Goal: Information Seeking & Learning: Learn about a topic

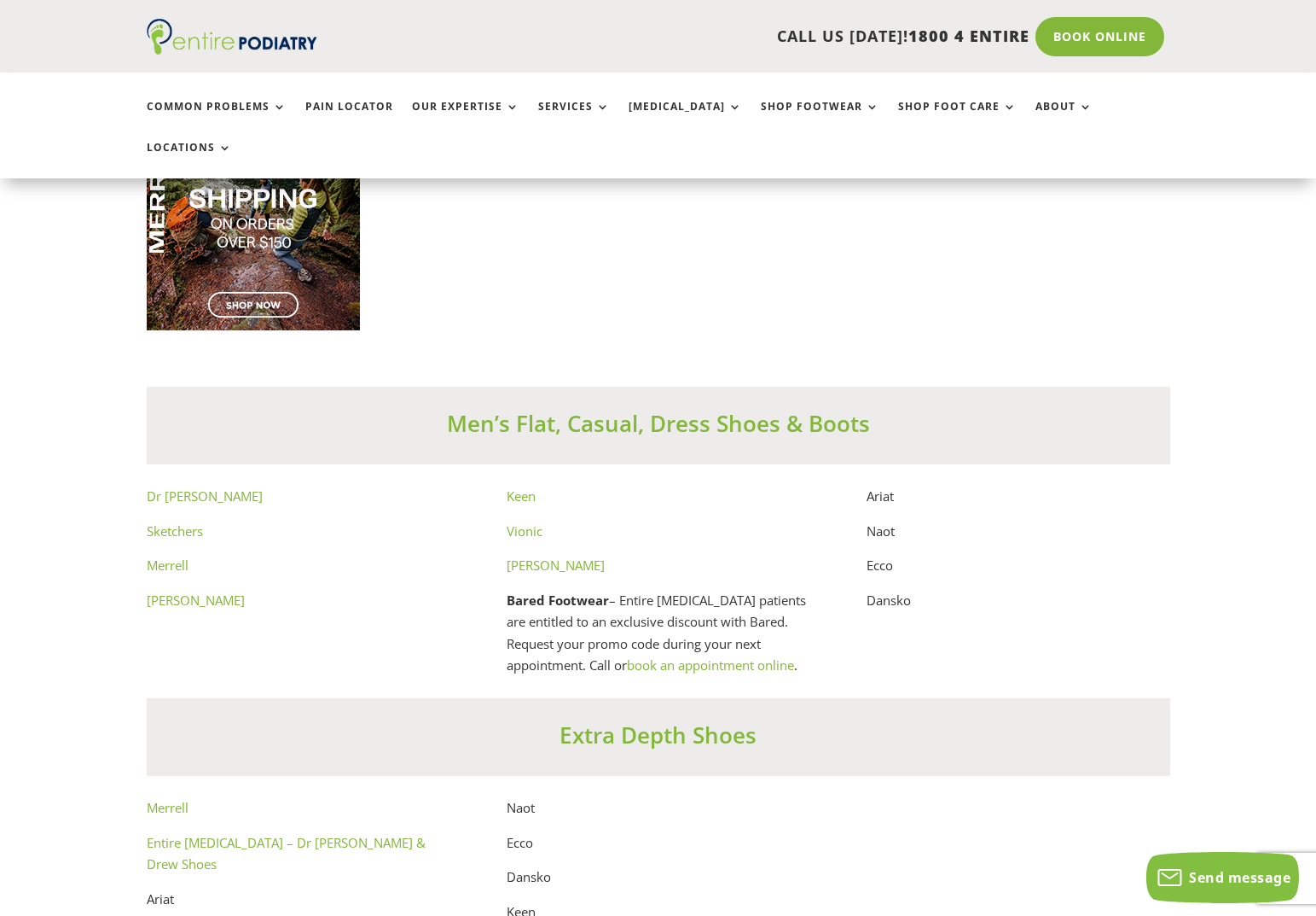
scroll to position [9123, 0]
click at [182, 485] on link "Dr [PERSON_NAME]" at bounding box center [205, 493] width 116 height 17
click at [181, 520] on link "Sketchers" at bounding box center [175, 528] width 56 height 17
click at [175, 554] on link "Merrell" at bounding box center [168, 563] width 42 height 17
click at [542, 554] on link "[PERSON_NAME]" at bounding box center [555, 563] width 98 height 17
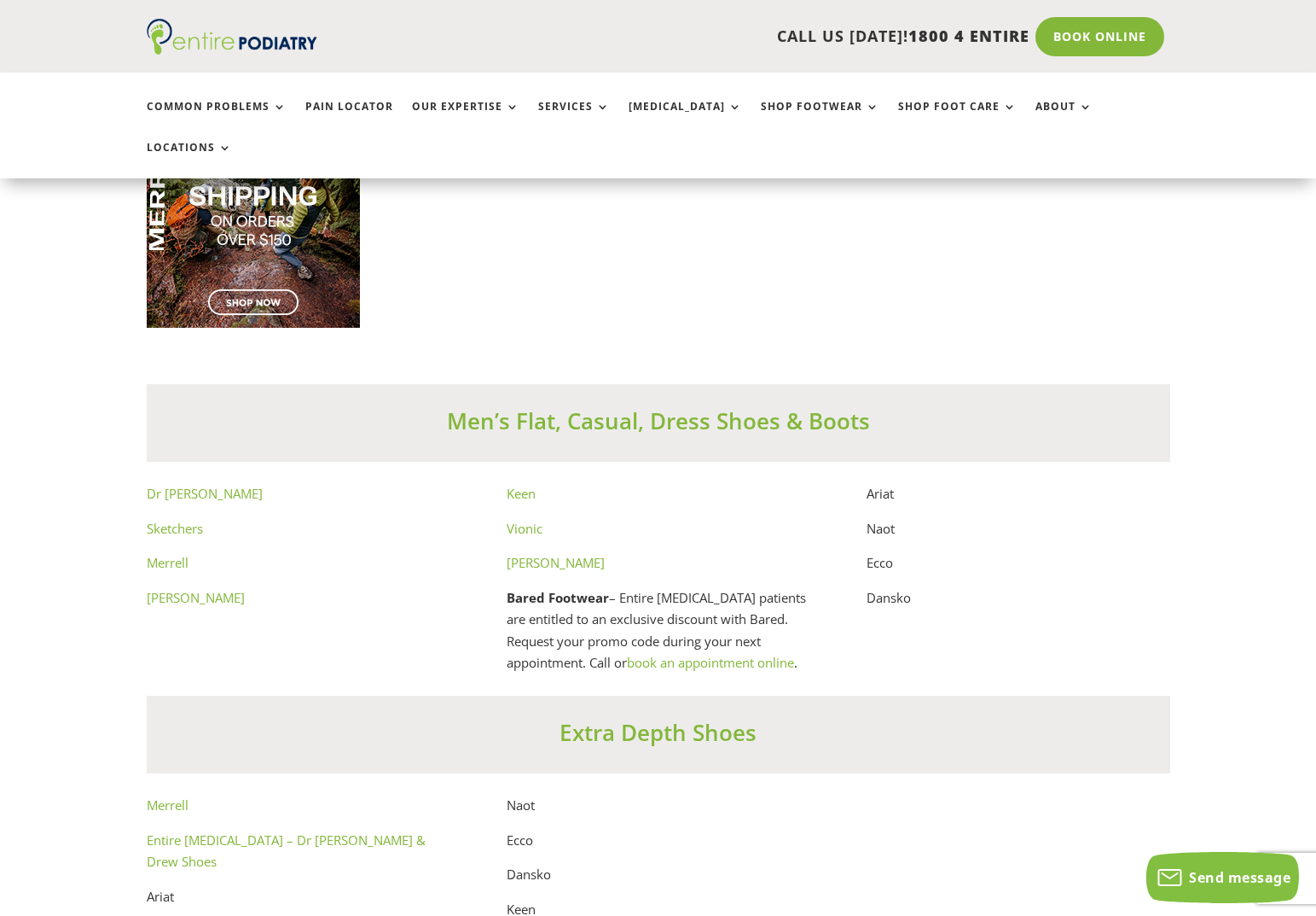
click at [524, 485] on link "Keen" at bounding box center [520, 493] width 29 height 17
click at [531, 520] on link "Vionic" at bounding box center [524, 528] width 36 height 17
click at [180, 589] on link "[PERSON_NAME]" at bounding box center [196, 598] width 98 height 17
click at [172, 554] on link "Merrell" at bounding box center [168, 563] width 42 height 17
click at [179, 485] on link "Dr [PERSON_NAME]" at bounding box center [205, 493] width 116 height 17
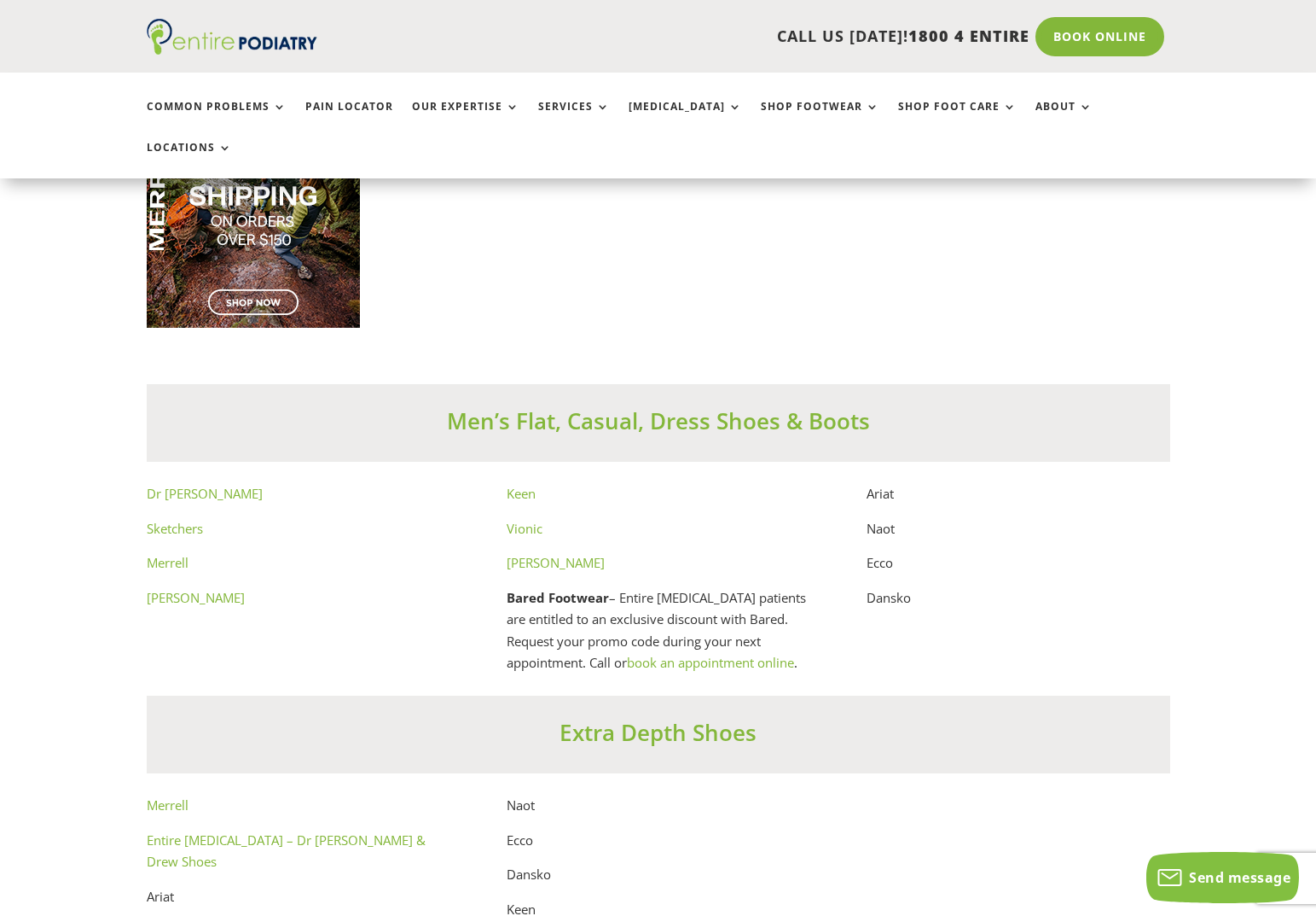
click at [189, 520] on link "Sketchers" at bounding box center [175, 528] width 56 height 17
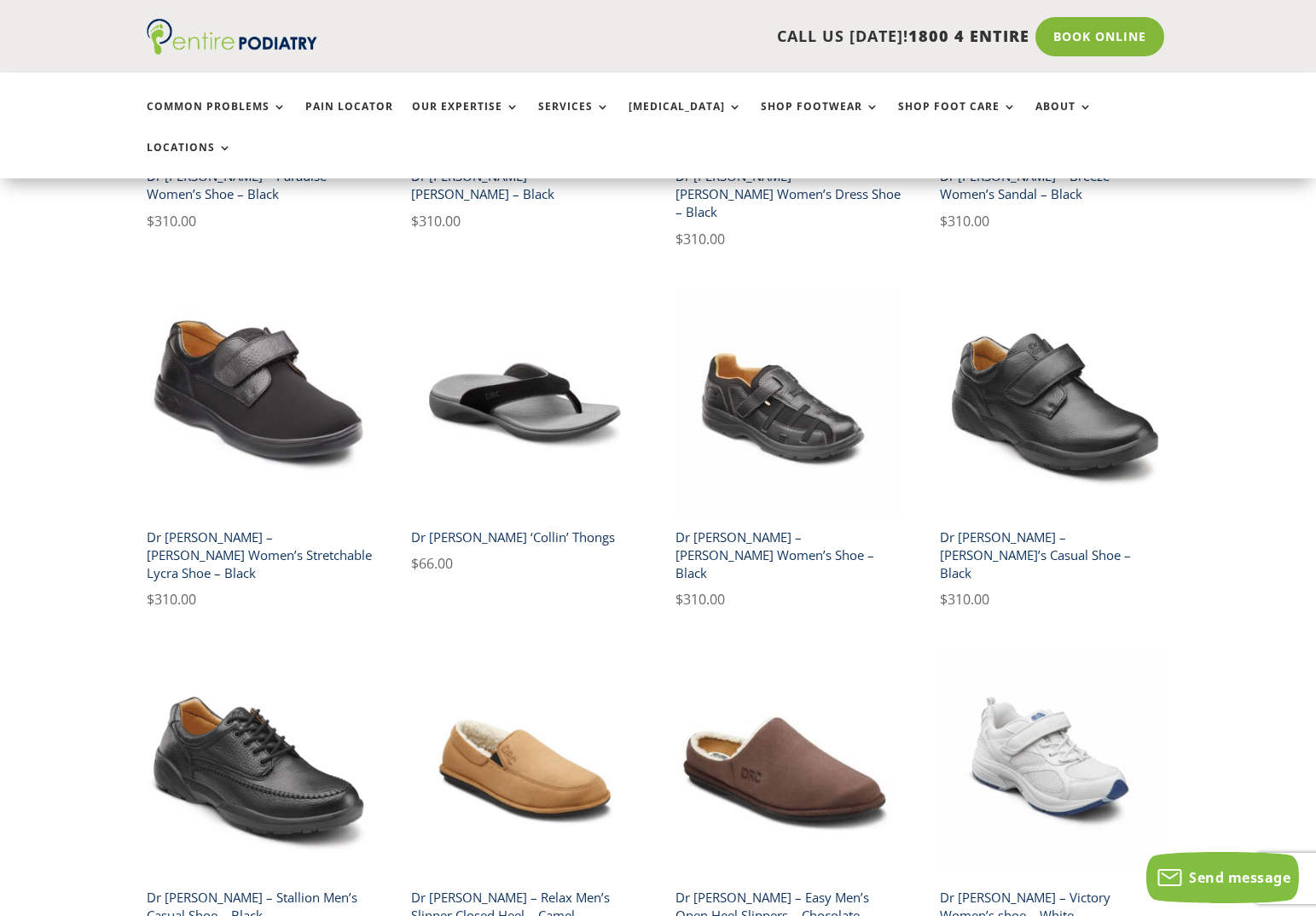
scroll to position [2087, 0]
